Goal: Task Accomplishment & Management: Use online tool/utility

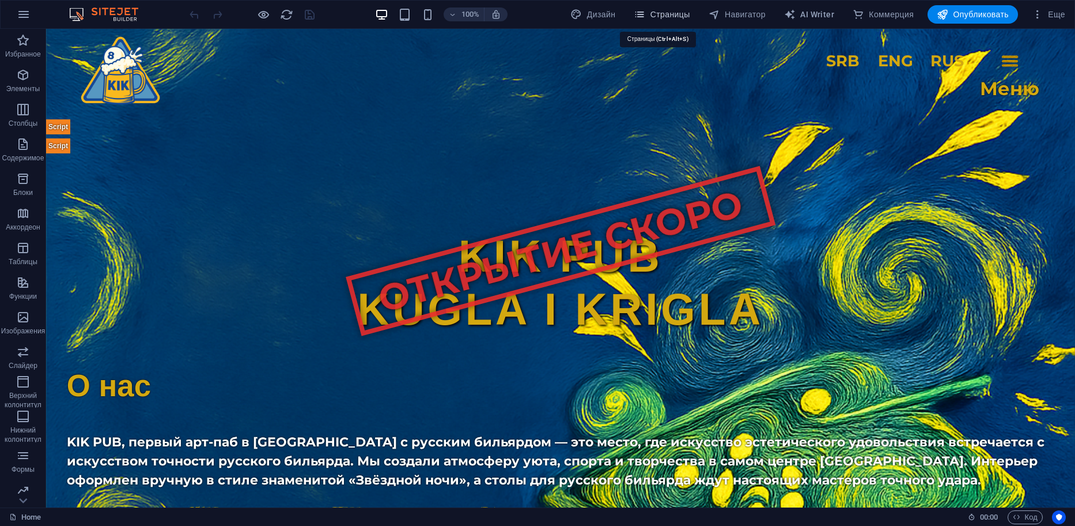
click at [672, 20] on span "Страницы" at bounding box center [662, 15] width 56 height 12
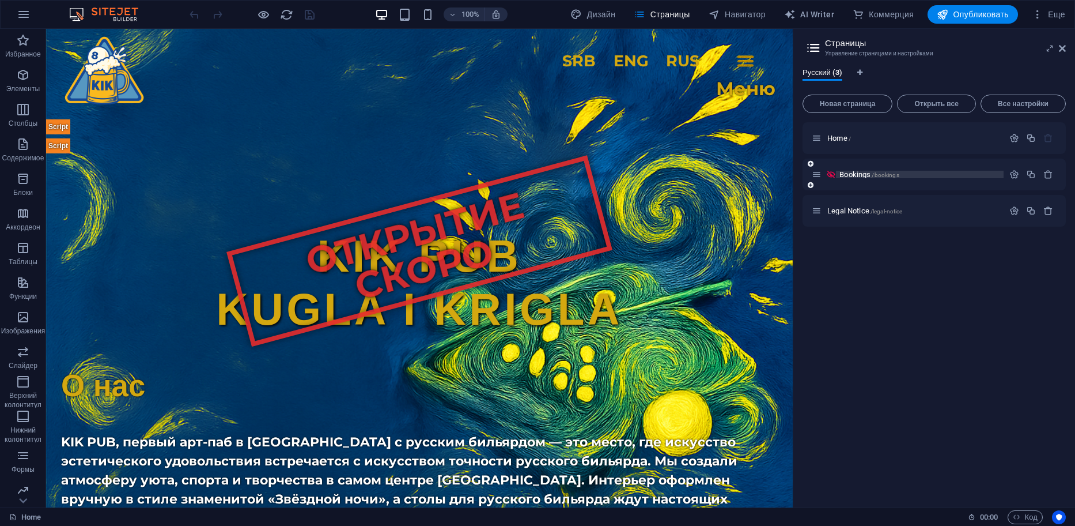
click at [927, 173] on p "Bookings /bookings" at bounding box center [920, 174] width 161 height 7
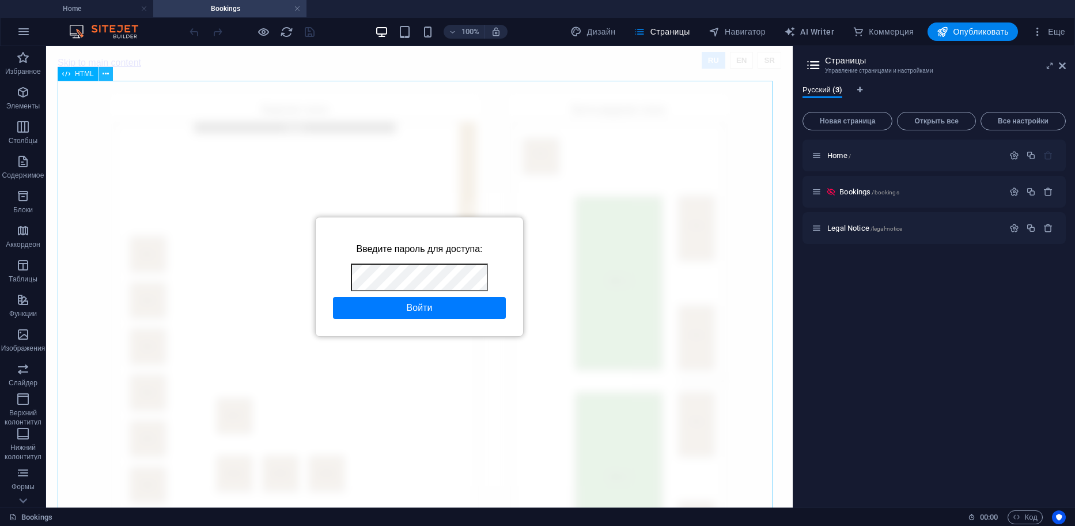
click at [103, 74] on icon at bounding box center [106, 74] width 6 height 12
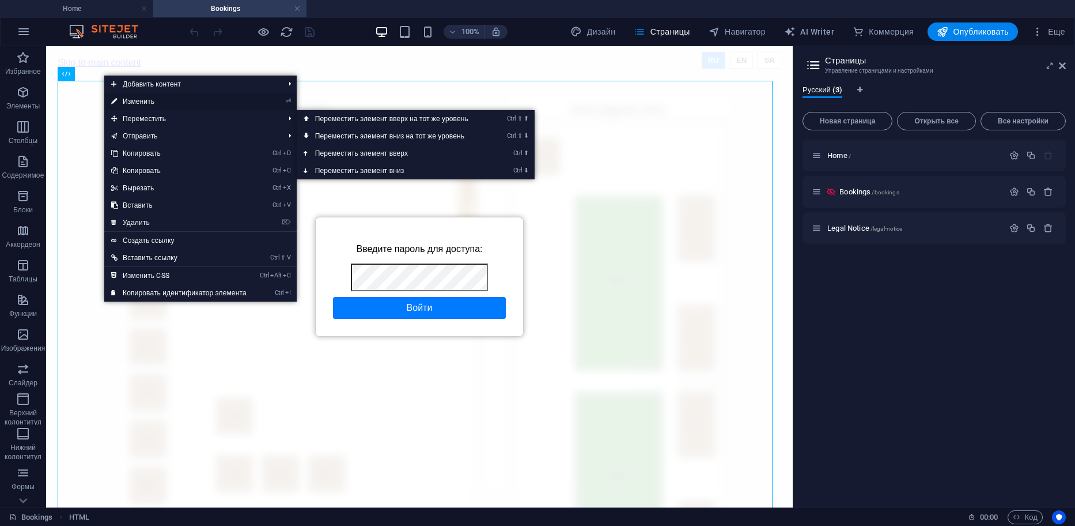
click at [156, 108] on link "⏎ Изменить" at bounding box center [178, 101] width 149 height 17
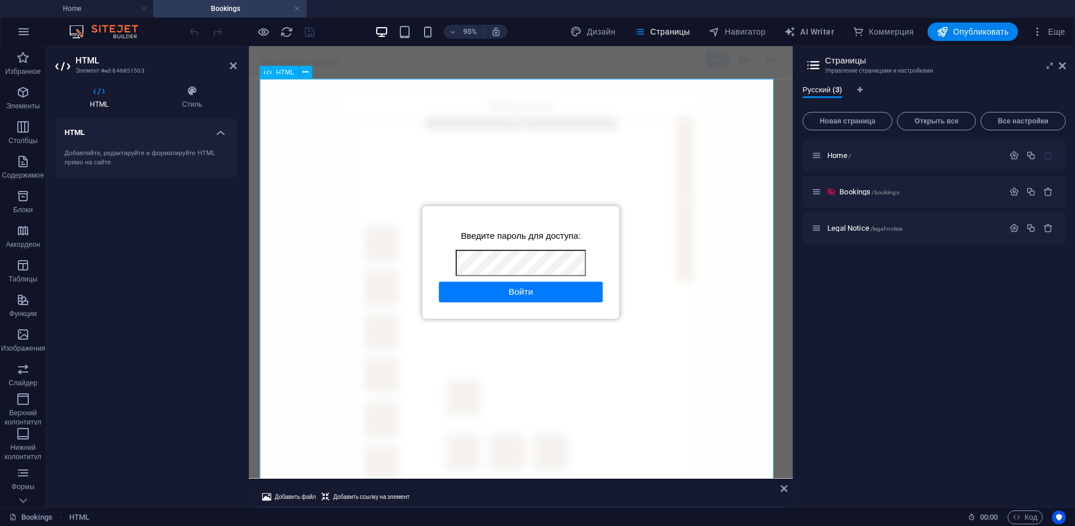
drag, startPoint x: 772, startPoint y: 526, endPoint x: 548, endPoint y: 281, distance: 331.6
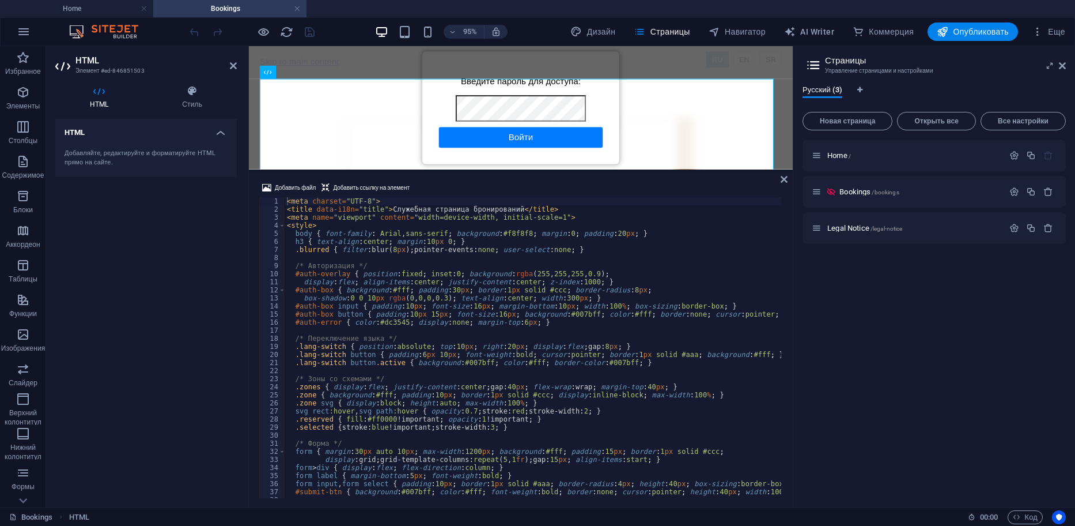
drag, startPoint x: 544, startPoint y: 479, endPoint x: 584, endPoint y: 168, distance: 313.8
click at [584, 168] on div "HTML Добавить файл Добавить ссылку на элемент <meta charset="UTF-8"> 1 2 3 4 5 …" at bounding box center [521, 276] width 544 height 461
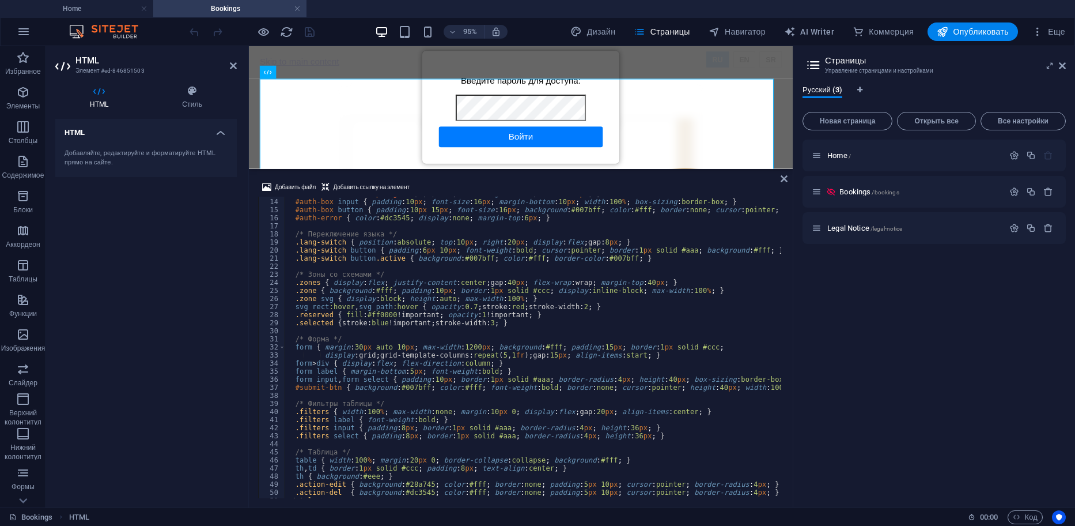
scroll to position [138, 0]
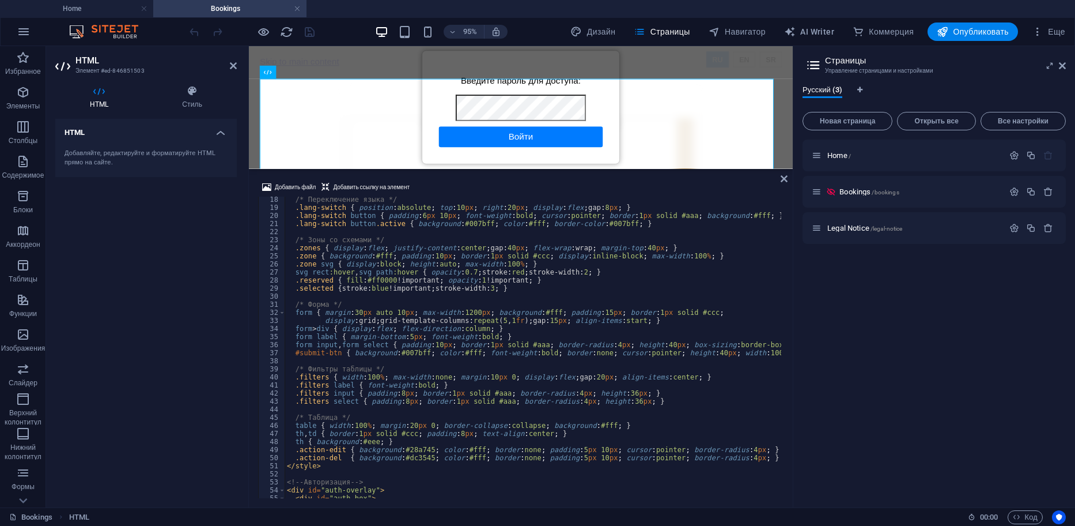
drag, startPoint x: 784, startPoint y: 215, endPoint x: 775, endPoint y: 344, distance: 129.5
click at [775, 344] on div "Добавить файл Добавить ссылку на элемент <meta charset="UTF-8"> 18 19 20 21 22 …" at bounding box center [521, 339] width 544 height 336
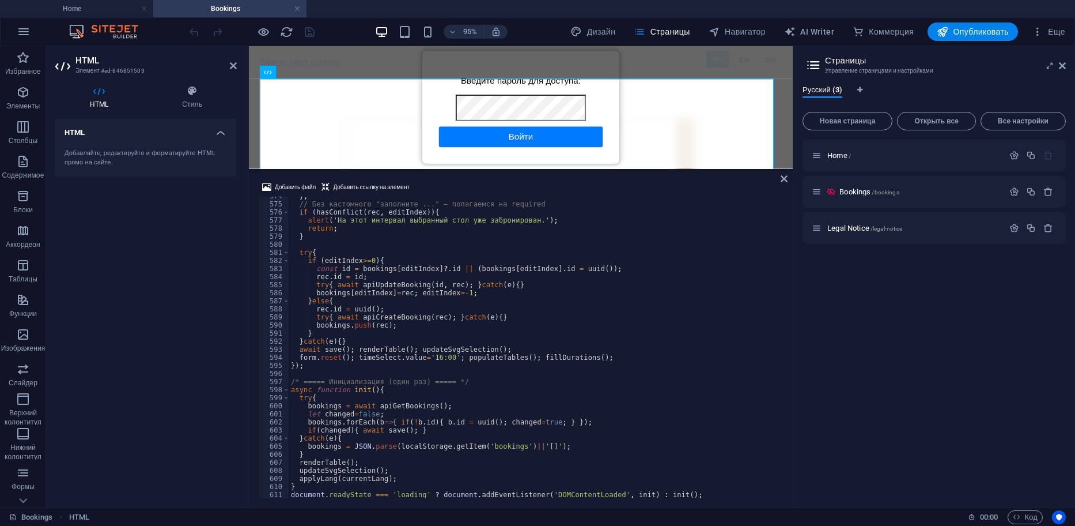
scroll to position [4646, 0]
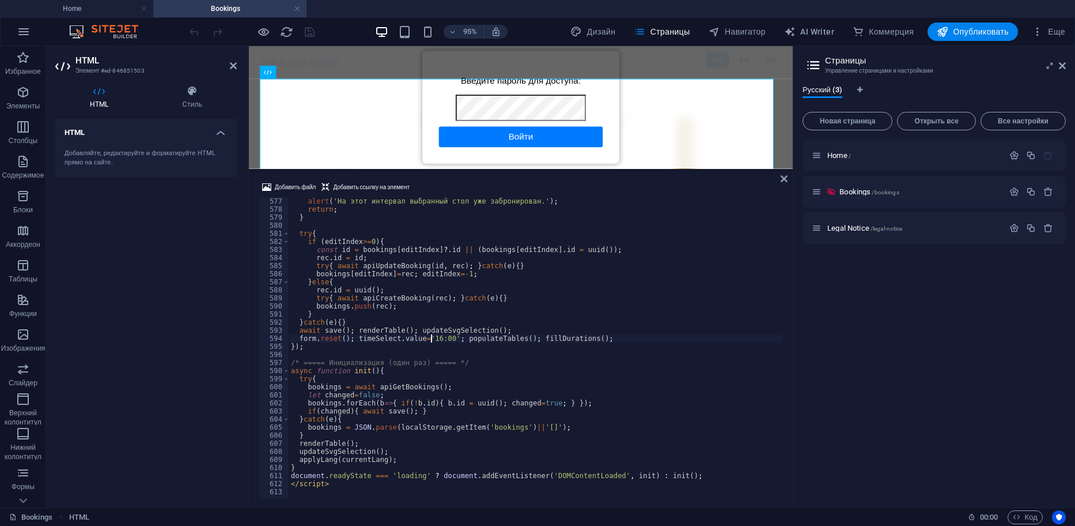
type textarea "</script>"
